Goal: Use online tool/utility

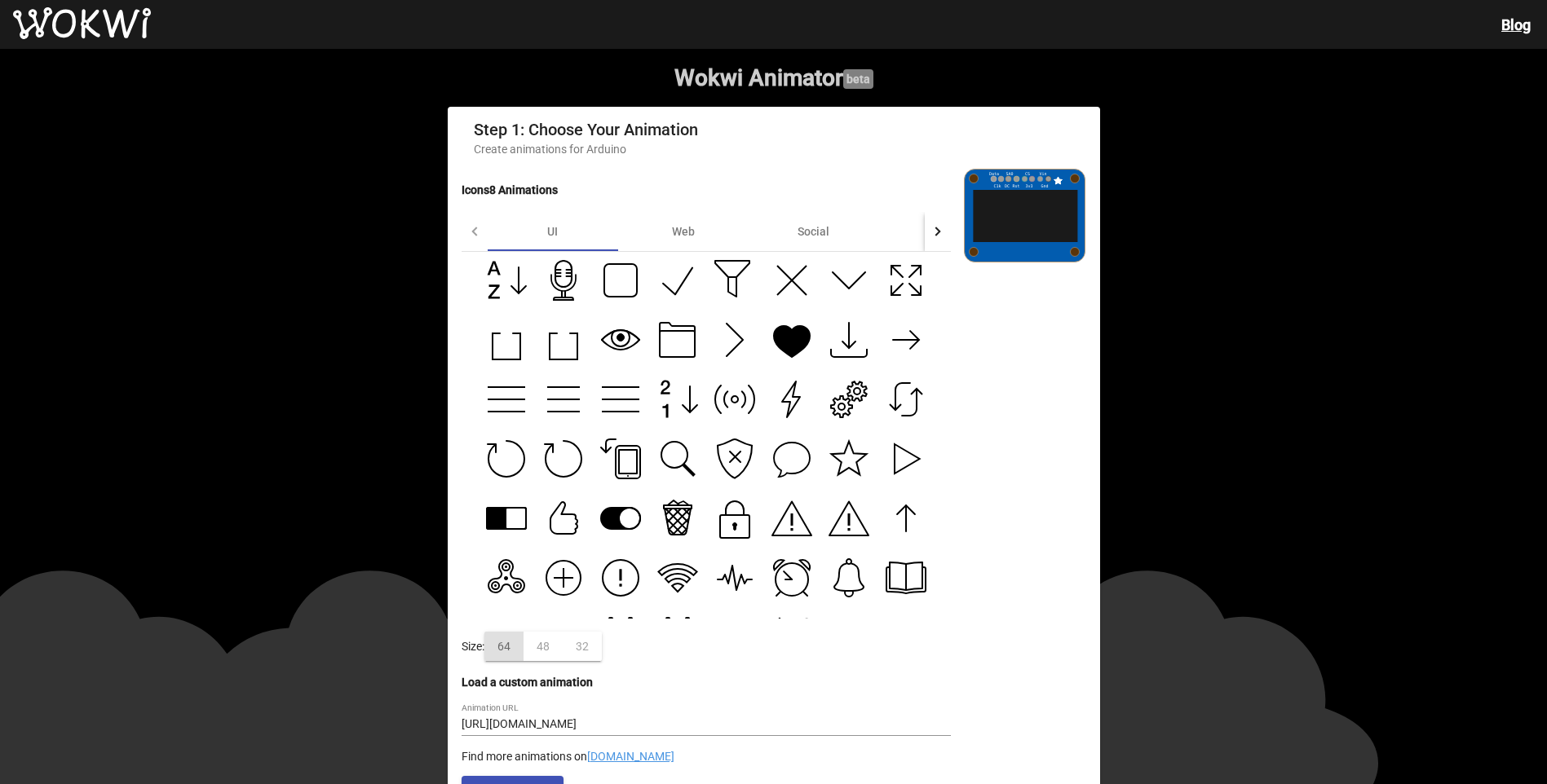
click at [782, 349] on icon at bounding box center [792, 341] width 36 height 31
click at [853, 334] on icon at bounding box center [849, 339] width 41 height 41
click at [899, 336] on icon at bounding box center [905, 339] width 41 height 41
type input "[URL][DOMAIN_NAME]"
drag, startPoint x: 231, startPoint y: 393, endPoint x: 244, endPoint y: 388, distance: 13.9
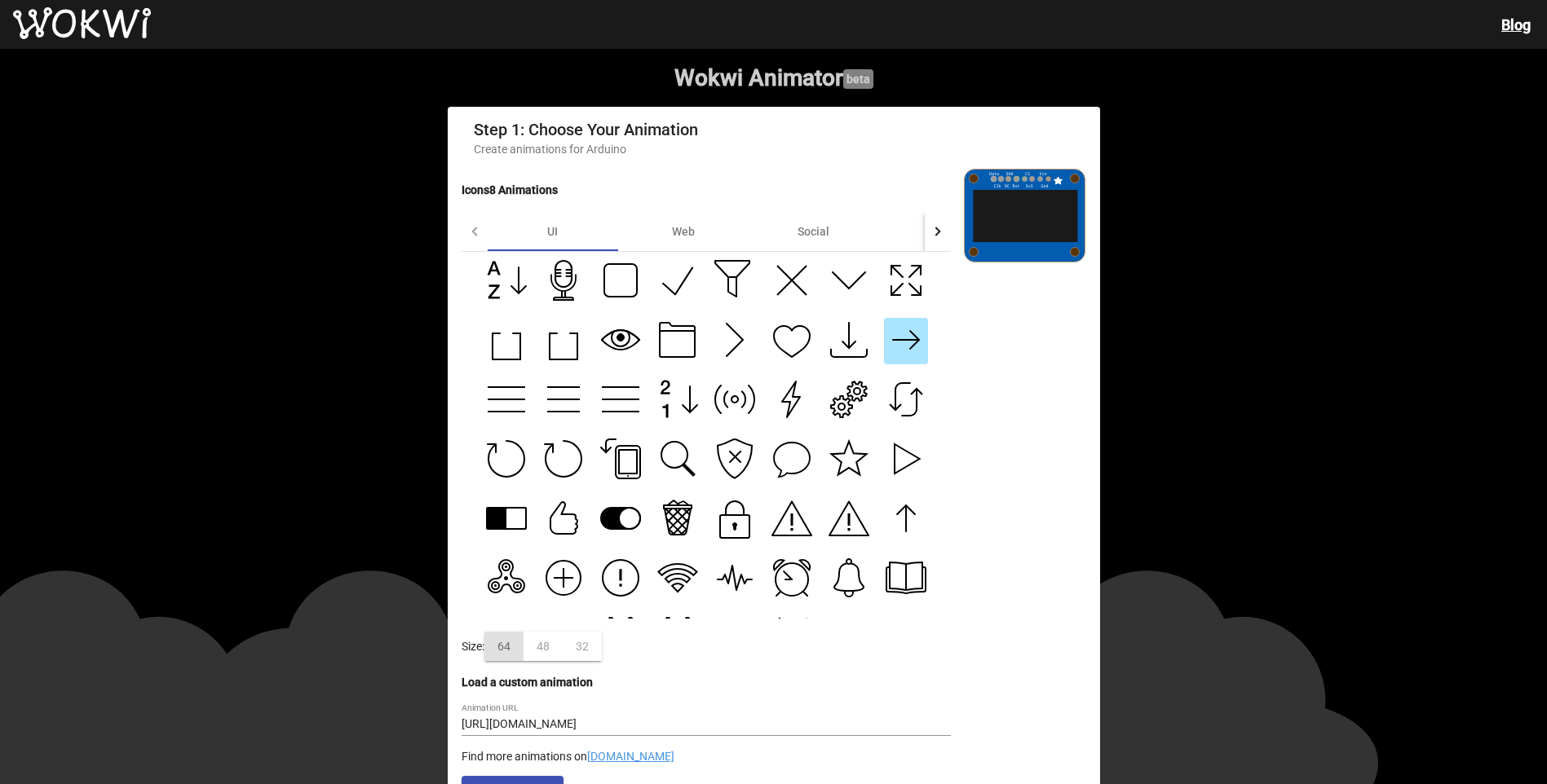
click at [234, 392] on wokwi-animator "Wokwi Animator beta Step 1: Choose Your Animation Create animations for Arduino…" at bounding box center [774, 434] width 1547 height 769
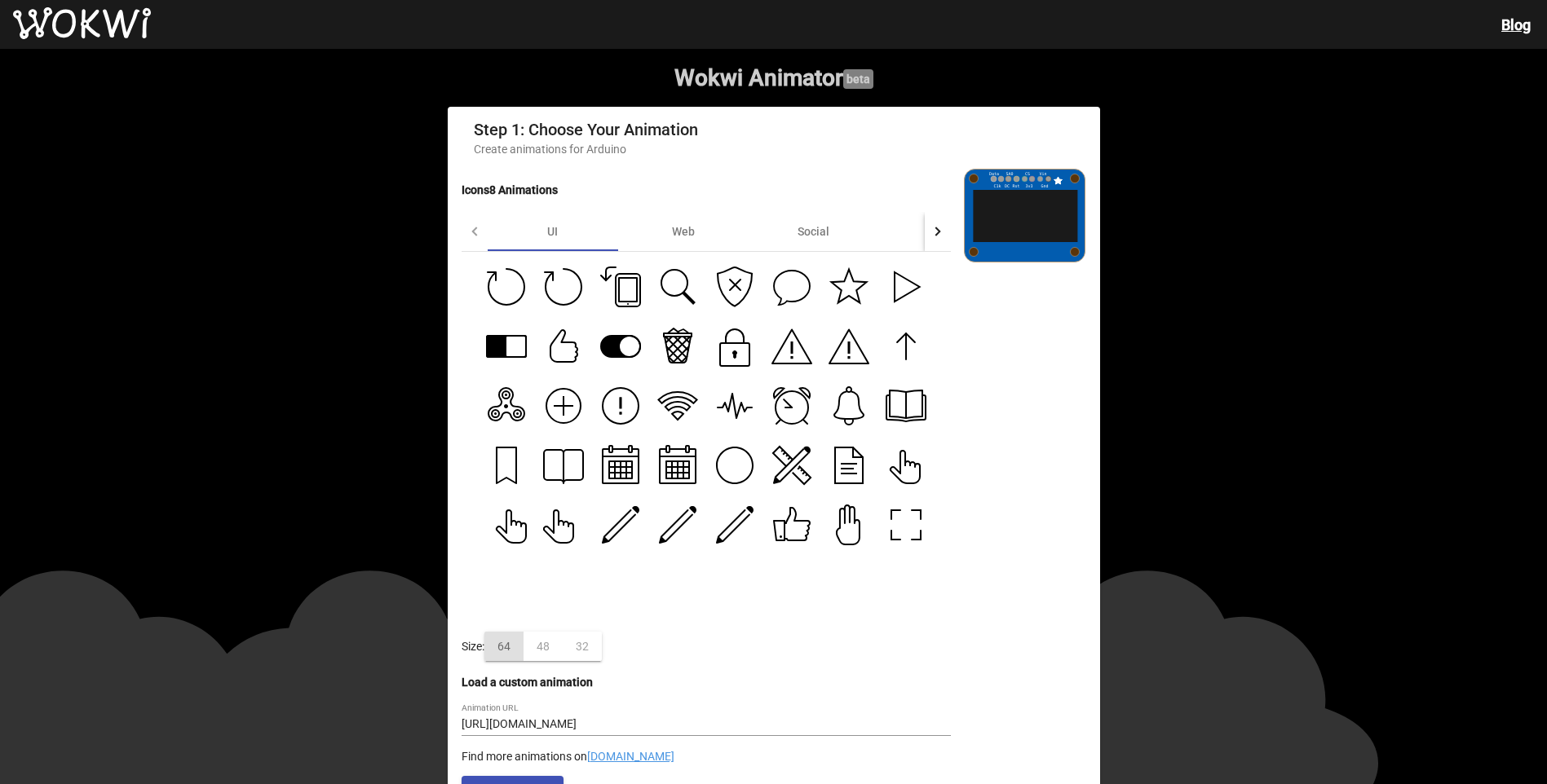
scroll to position [163, 0]
